Goal: Information Seeking & Learning: Learn about a topic

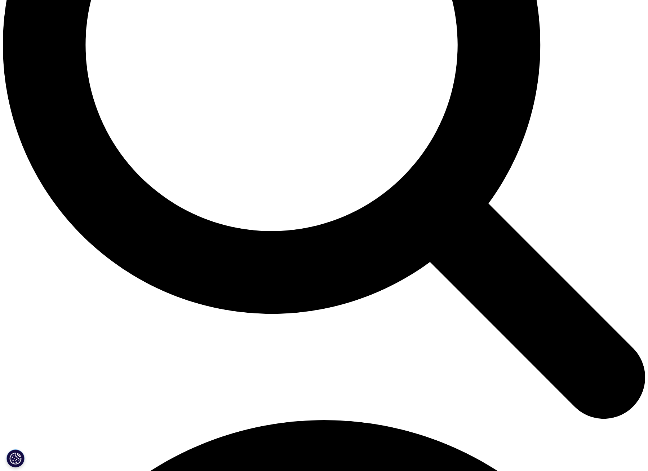
scroll to position [829, 0]
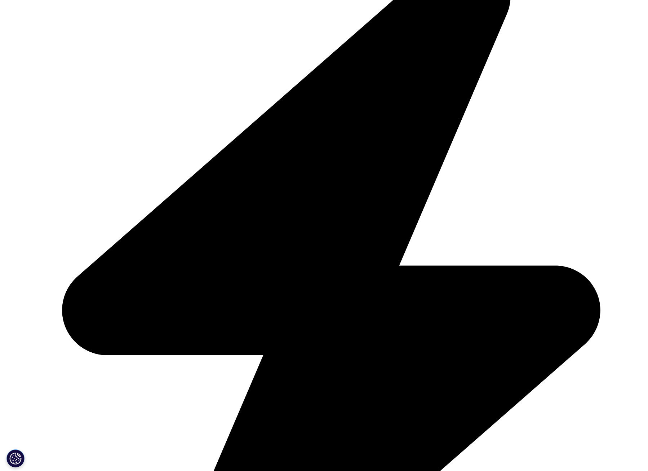
scroll to position [281, 0]
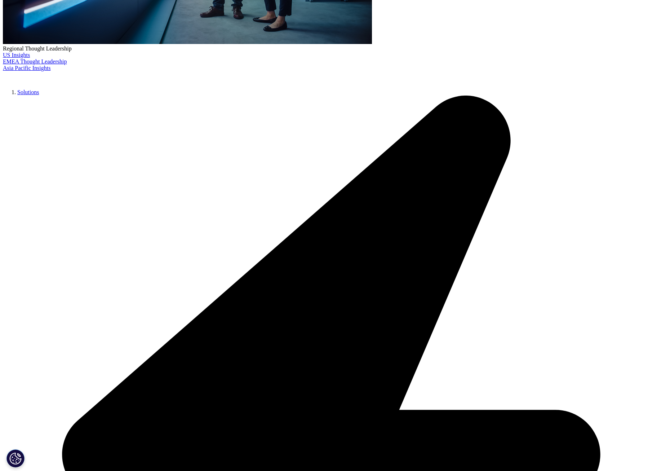
type input "Jacelyn"
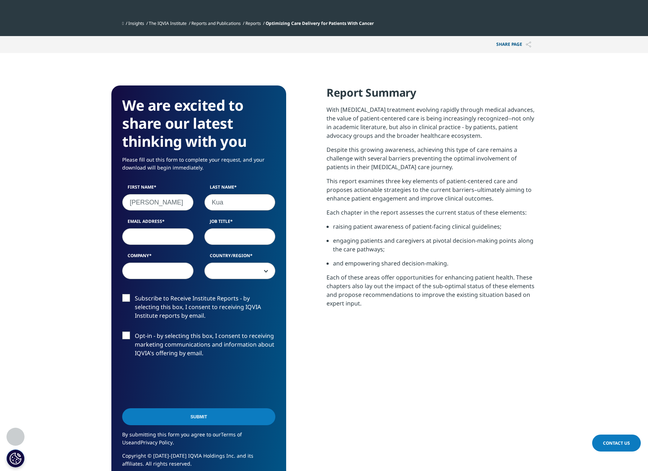
type input "Kua"
click at [440, 388] on div "Report Summary With cancer treatment evolving rapidly through medical advances,…" at bounding box center [432, 284] width 210 height 398
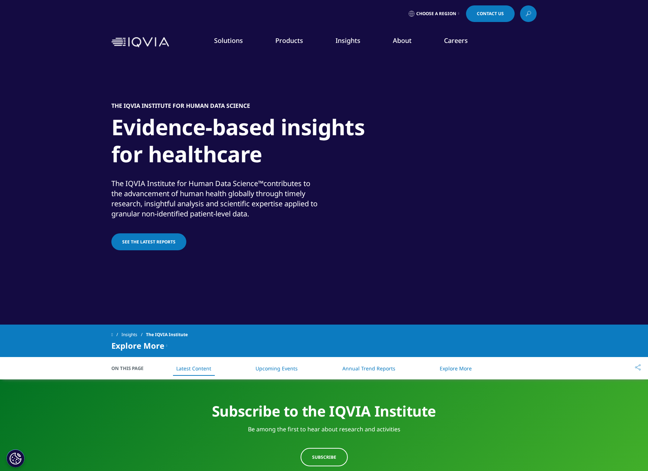
click at [136, 44] on img at bounding box center [140, 42] width 58 height 10
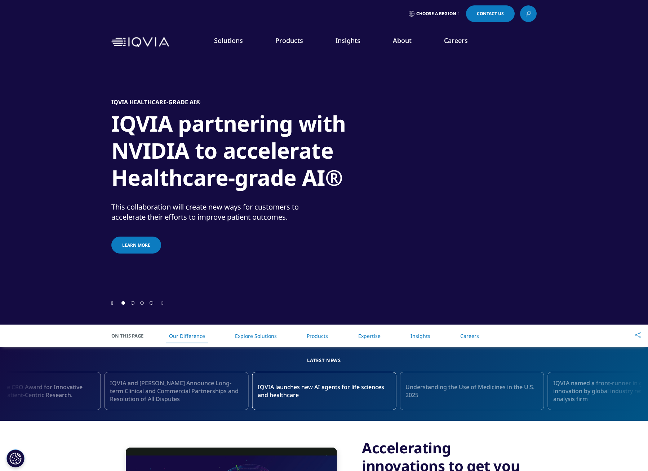
click at [138, 248] on link "Learn more" at bounding box center [136, 245] width 50 height 17
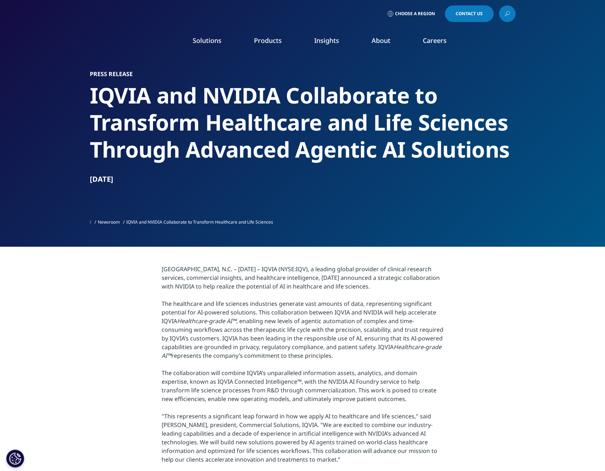
click at [174, 120] on link "Consumer Health" at bounding box center [195, 119] width 101 height 8
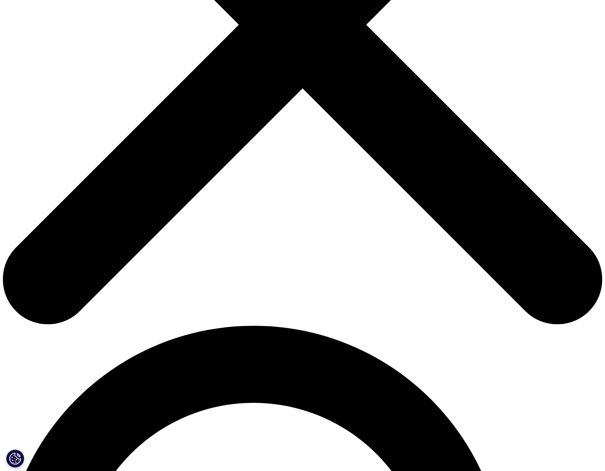
scroll to position [288, 0]
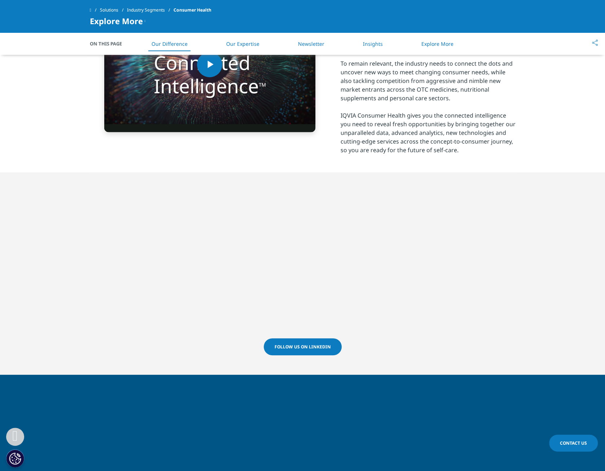
click at [309, 347] on span "Follow us on LinkedIn" at bounding box center [302, 347] width 56 height 6
click at [312, 46] on link "Newsletter" at bounding box center [311, 43] width 26 height 7
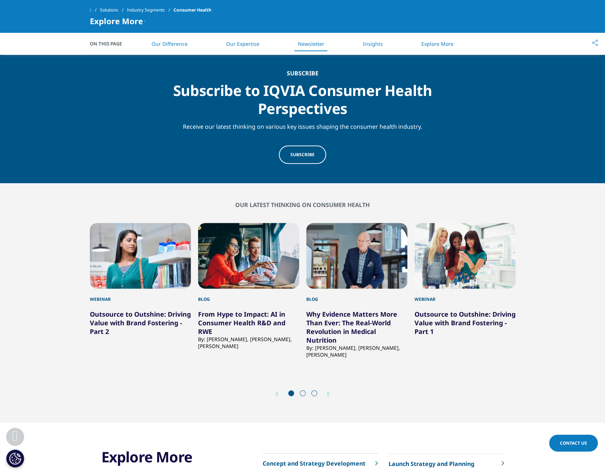
scroll to position [640, 0]
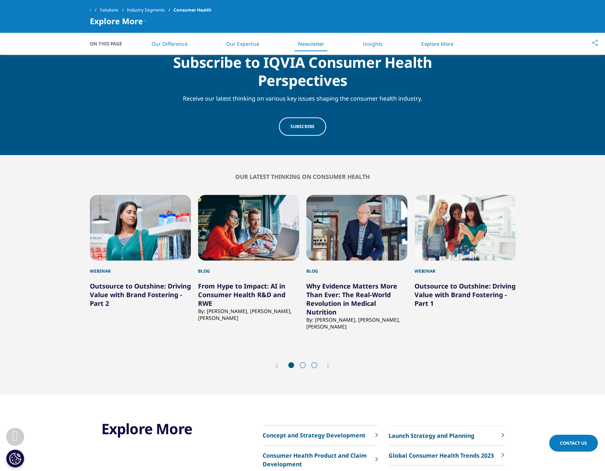
click at [303, 178] on h2 "Our latest thinking on Consumer Health" at bounding box center [302, 176] width 425 height 7
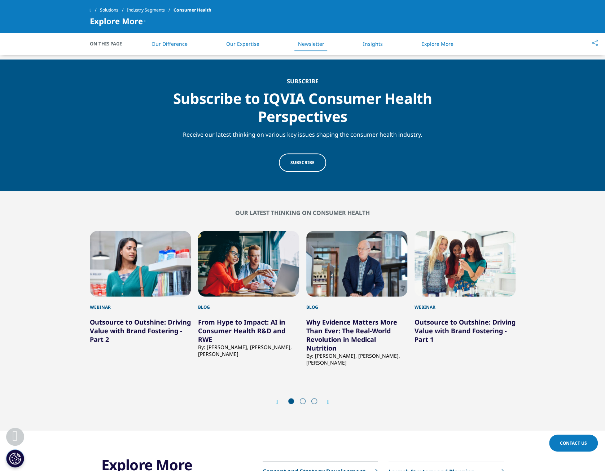
click at [315, 165] on link "Subscribe" at bounding box center [302, 162] width 47 height 18
click at [153, 318] on link "Outsource to Outshine: Driving Value with Brand Fostering - Part 2" at bounding box center [140, 330] width 101 height 26
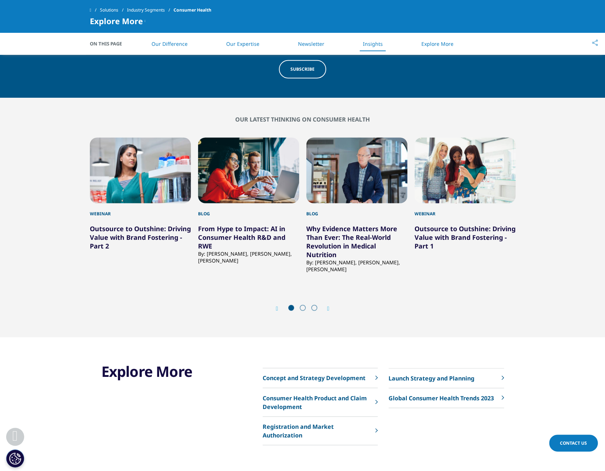
scroll to position [712, 0]
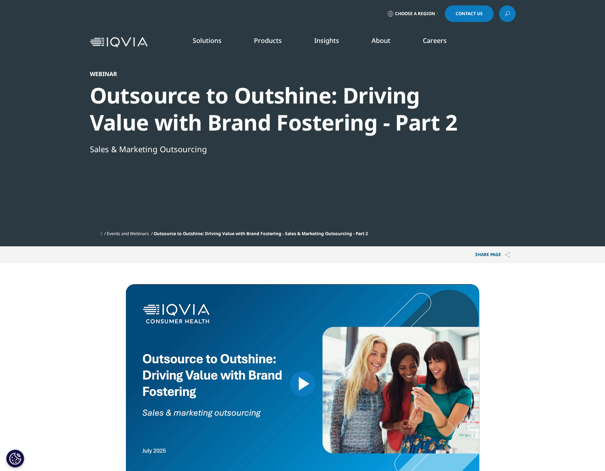
click at [335, 40] on link "Insights" at bounding box center [326, 40] width 25 height 9
click at [393, 171] on div "EMEA Insights IQVIA thought leadership with a focus on EMEA. Learn more" at bounding box center [399, 125] width 56 height 107
